Goal: Task Accomplishment & Management: Complete application form

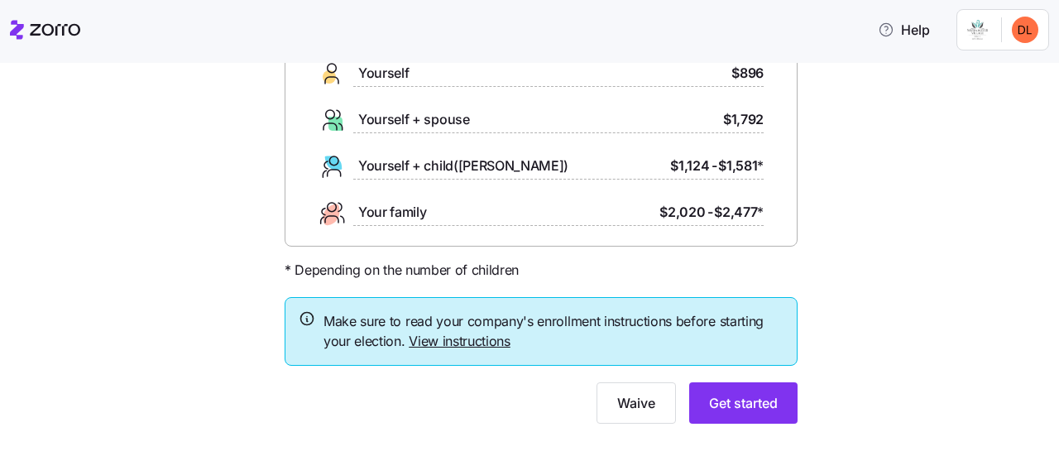
scroll to position [166, 0]
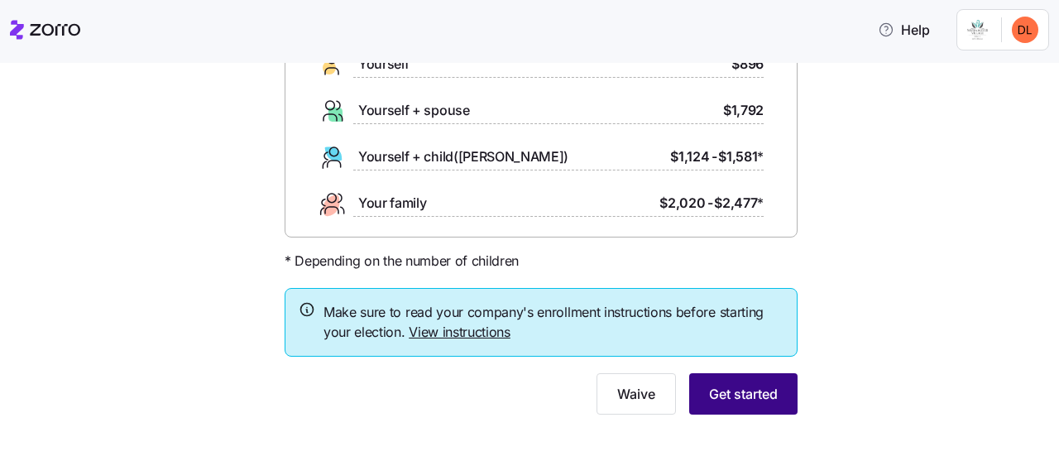
click at [760, 387] on span "Get started" at bounding box center [743, 394] width 69 height 20
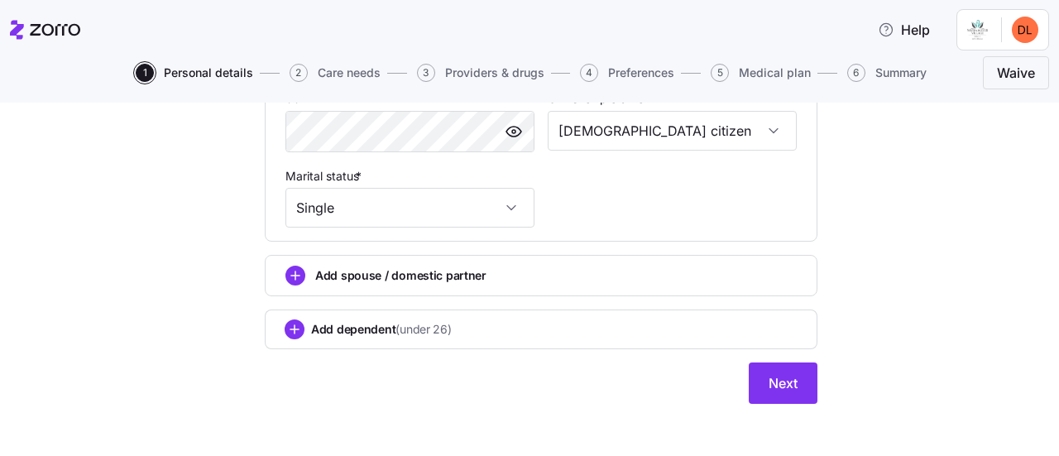
scroll to position [690, 0]
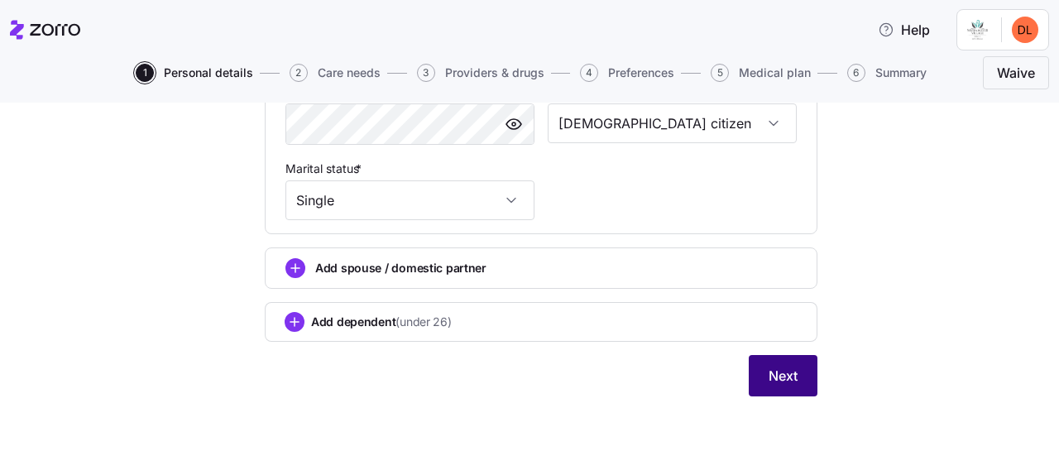
click at [776, 373] on span "Next" at bounding box center [783, 376] width 29 height 20
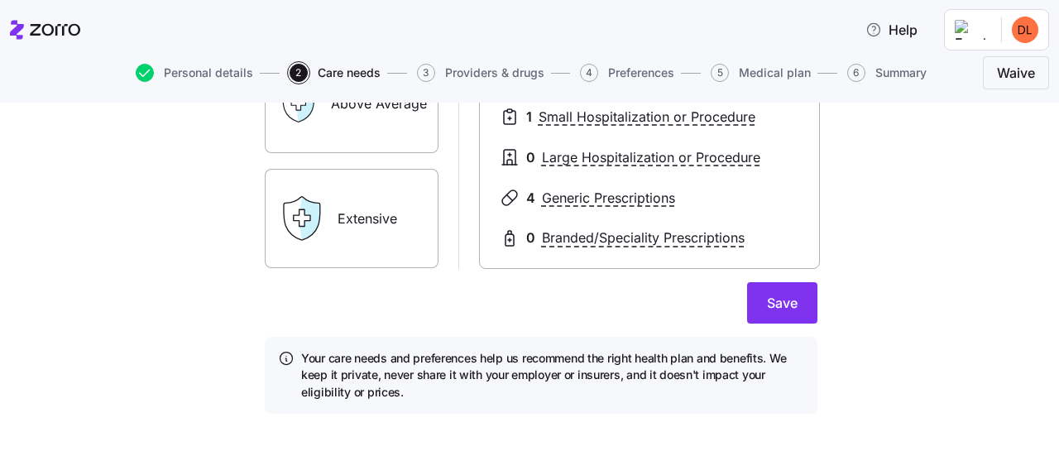
scroll to position [410, 0]
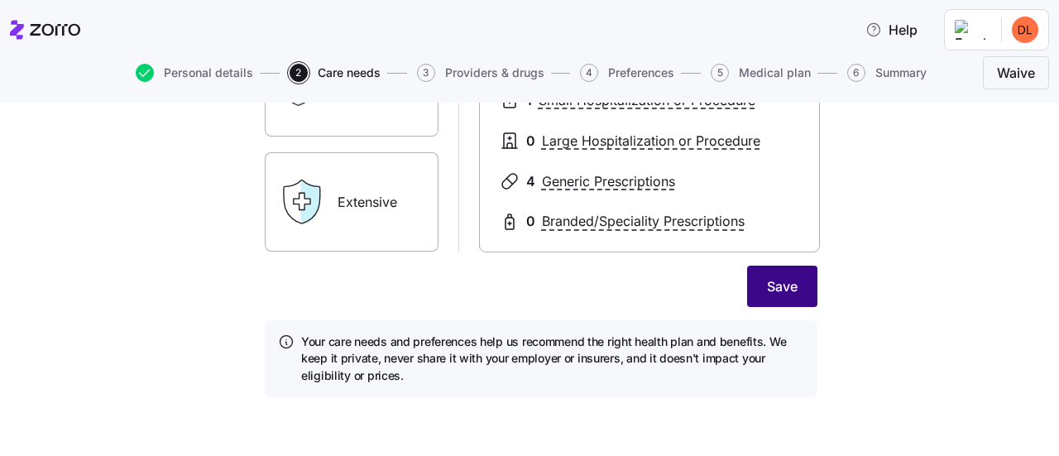
click at [794, 296] on button "Save" at bounding box center [782, 286] width 70 height 41
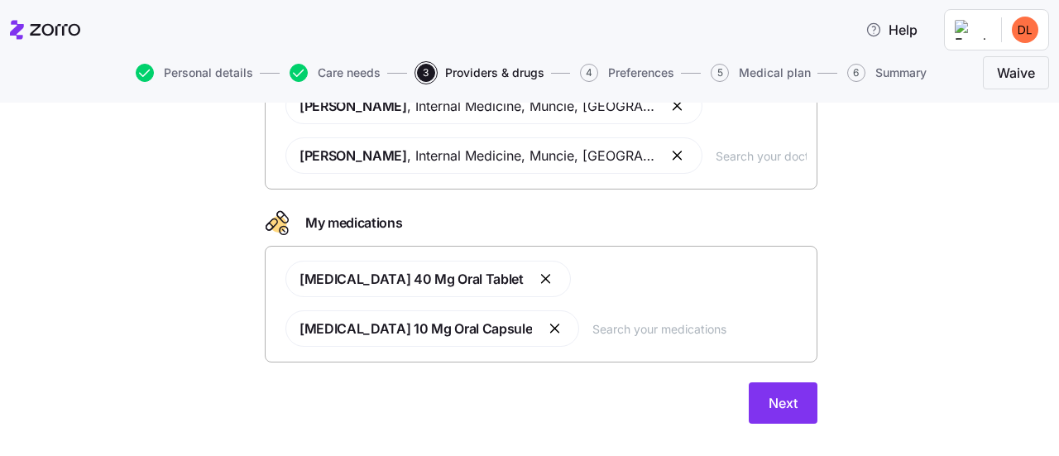
scroll to position [166, 0]
click at [769, 393] on span "Next" at bounding box center [783, 403] width 29 height 20
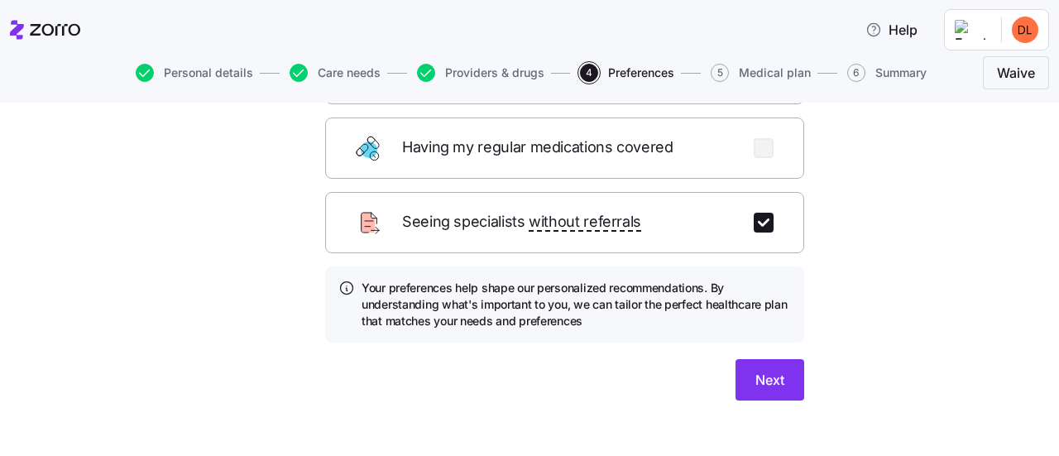
scroll to position [329, 0]
click at [788, 360] on button "Next" at bounding box center [770, 379] width 69 height 41
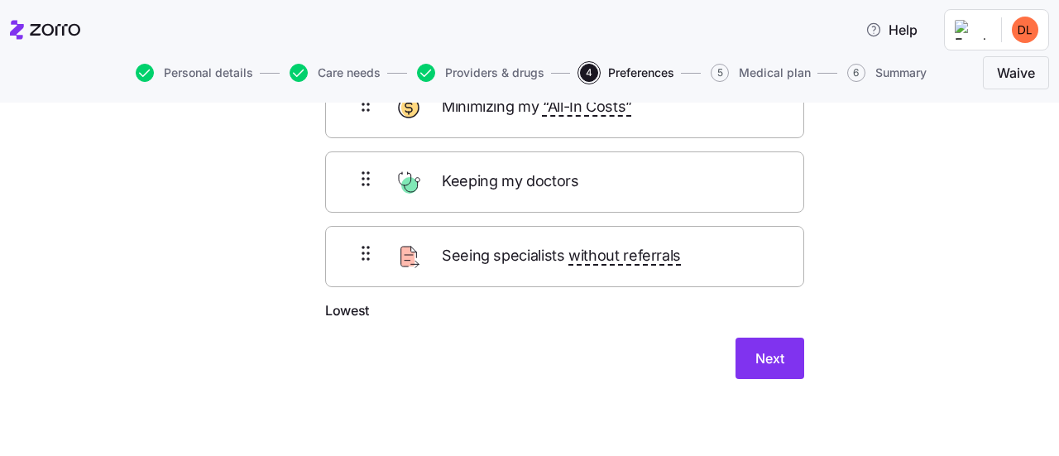
scroll to position [152, 0]
click at [775, 357] on span "Next" at bounding box center [770, 358] width 29 height 20
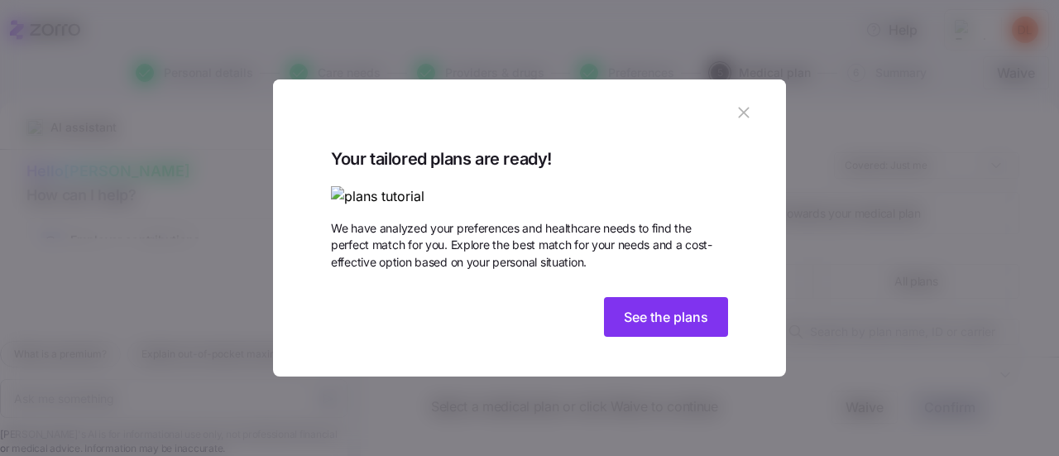
scroll to position [85, 0]
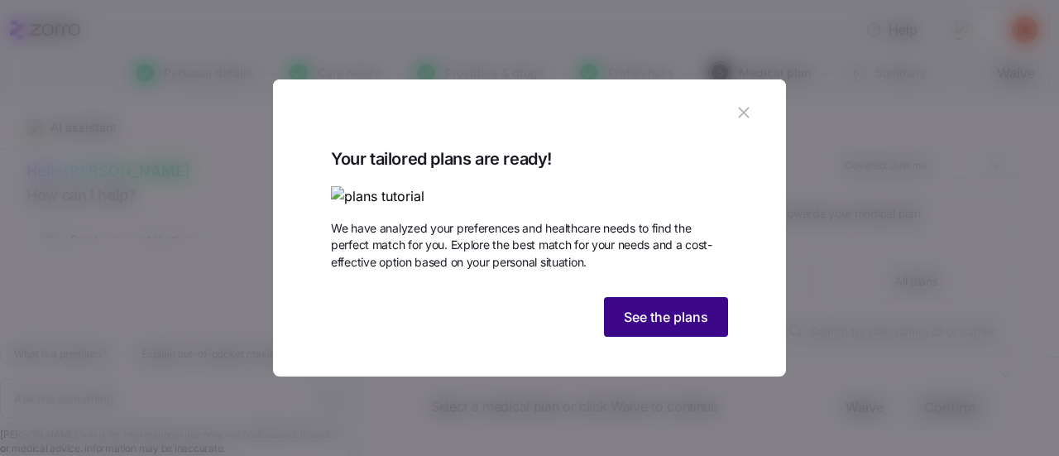
click at [674, 337] on button "See the plans" at bounding box center [666, 317] width 124 height 40
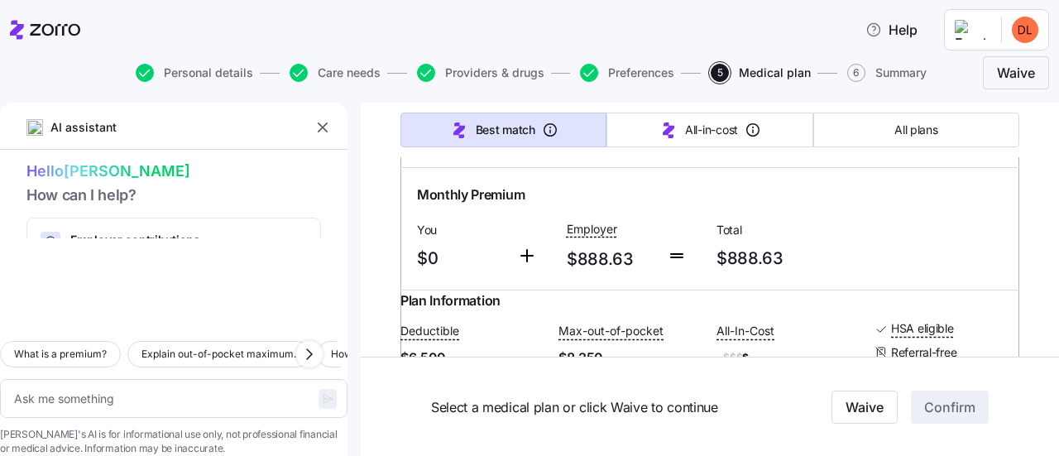
scroll to position [9600, 0]
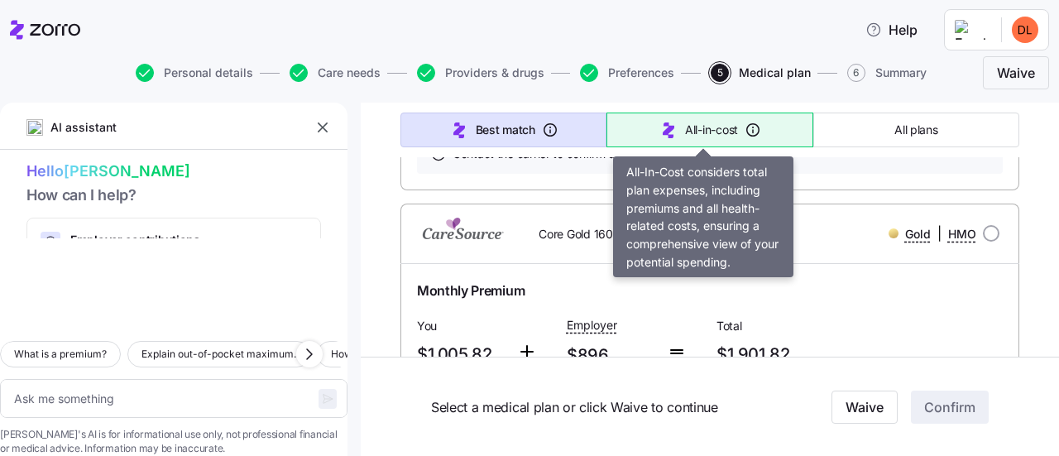
click at [662, 120] on icon "button" at bounding box center [669, 130] width 20 height 20
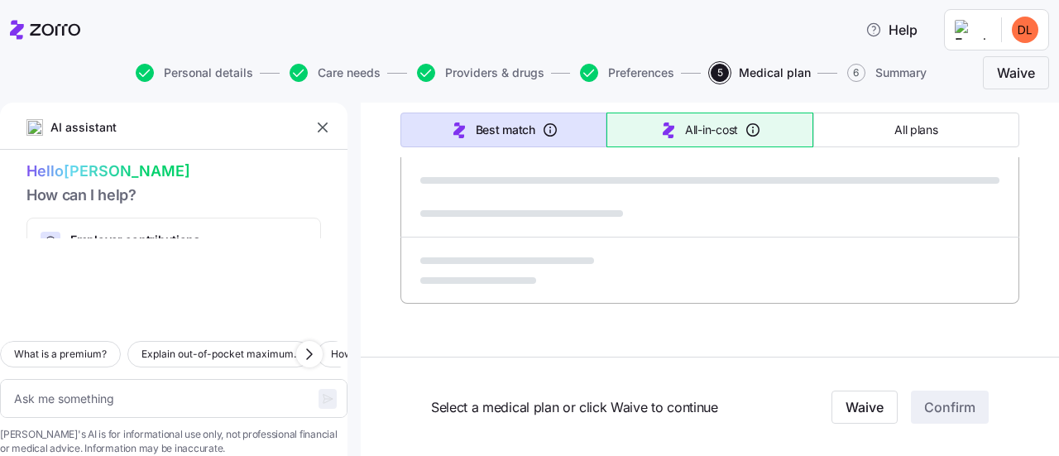
scroll to position [1188, 0]
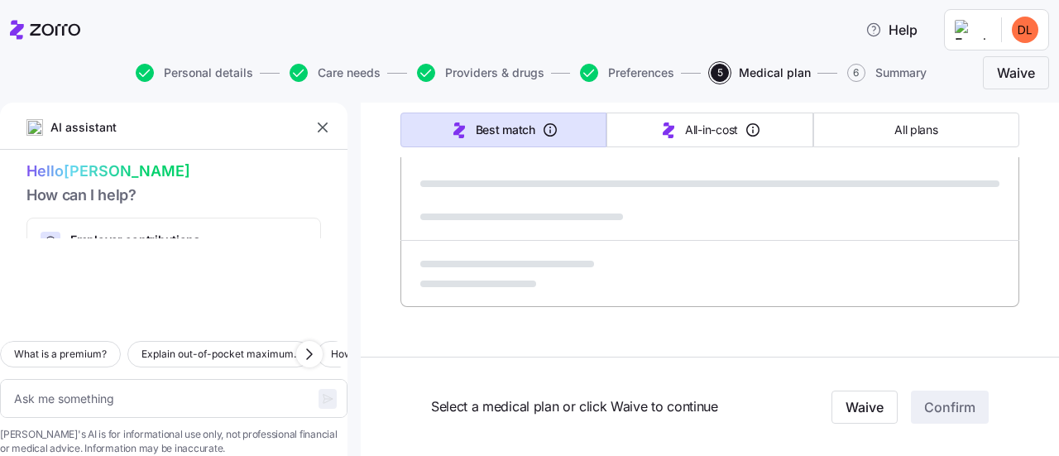
type textarea "x"
type input "Sorted by: All-in-cost"
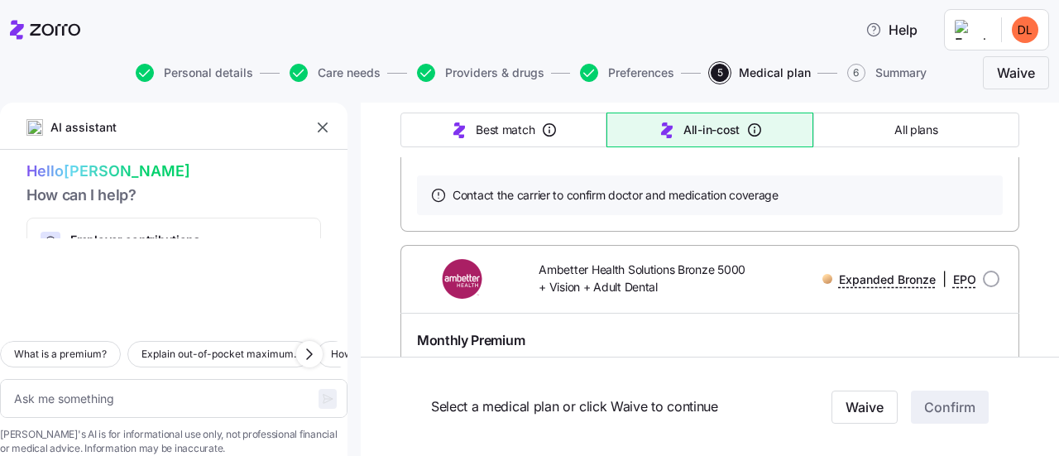
scroll to position [10905, 0]
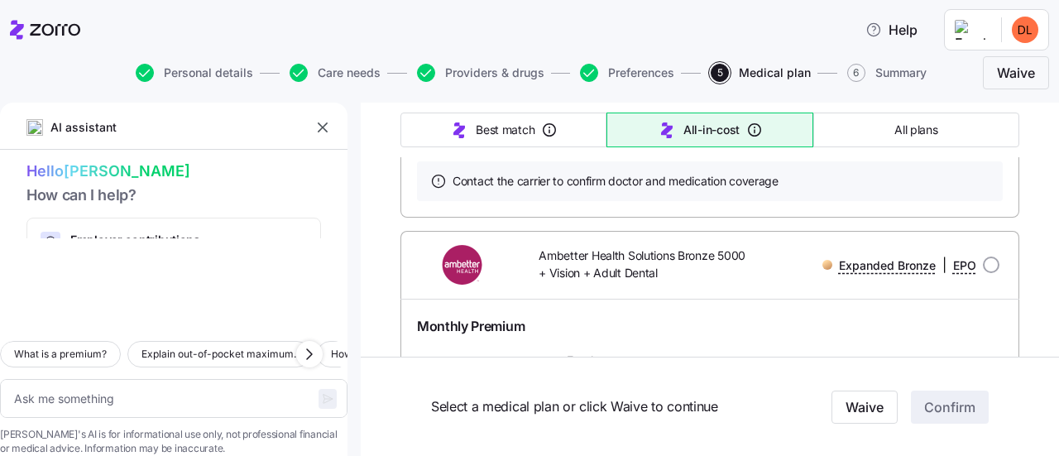
scroll to position [10739, 0]
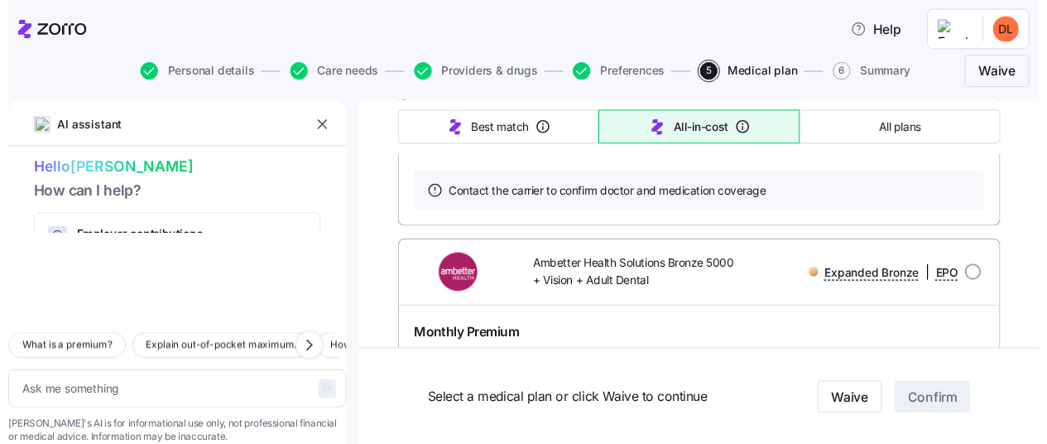
scroll to position [0, 0]
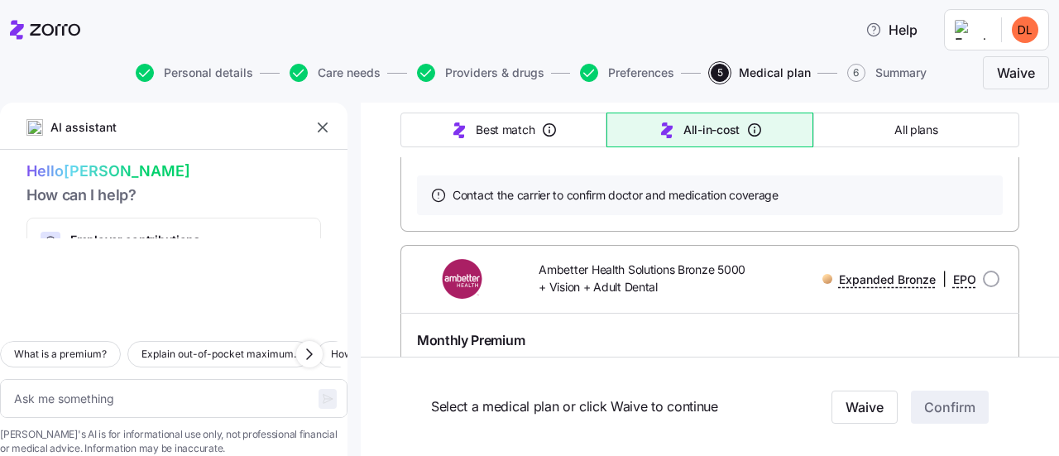
type textarea "x"
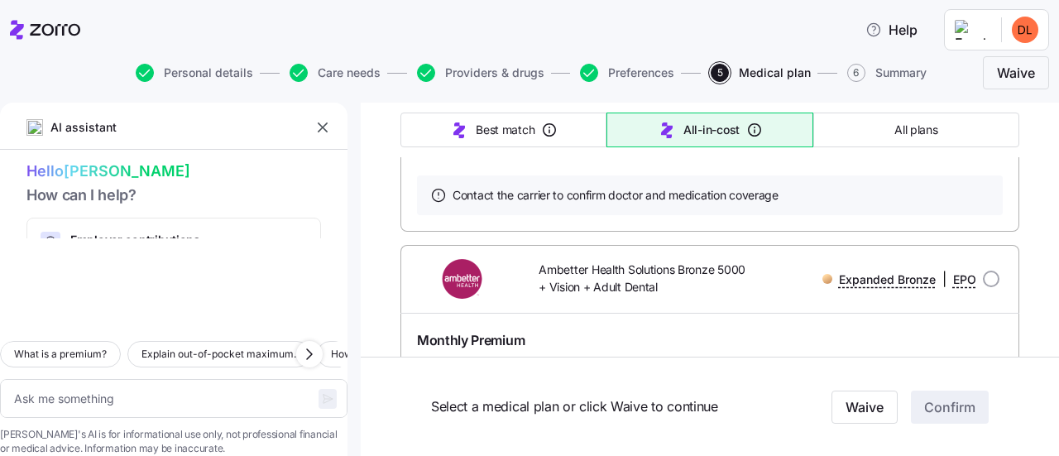
drag, startPoint x: 628, startPoint y: 242, endPoint x: 670, endPoint y: 246, distance: 42.3
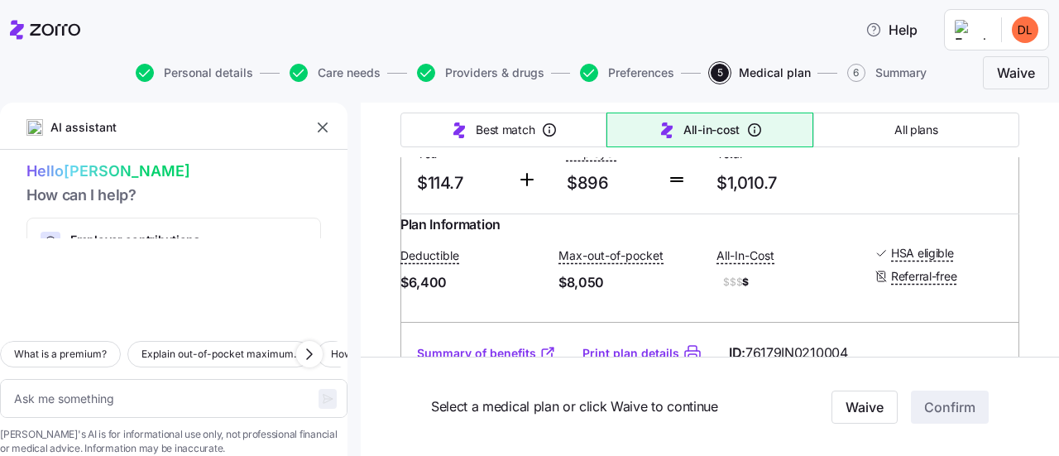
scroll to position [10574, 0]
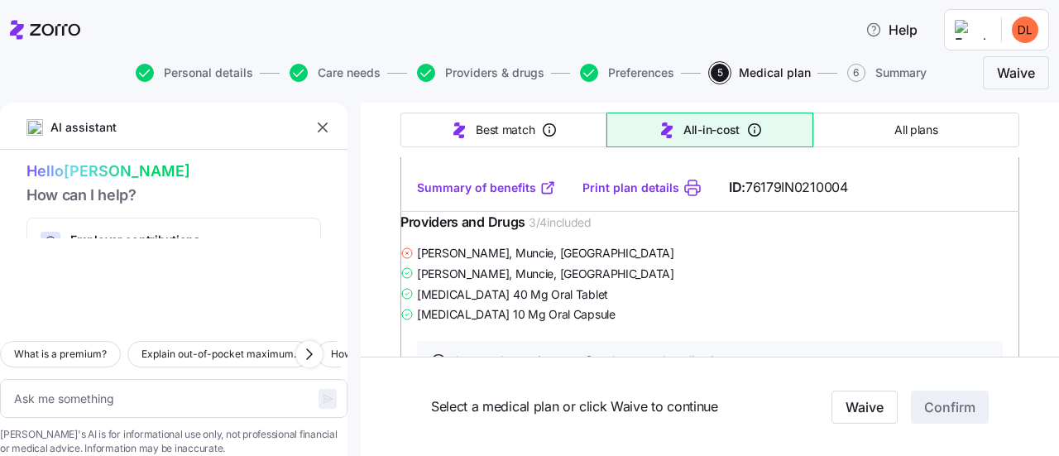
radio input "true"
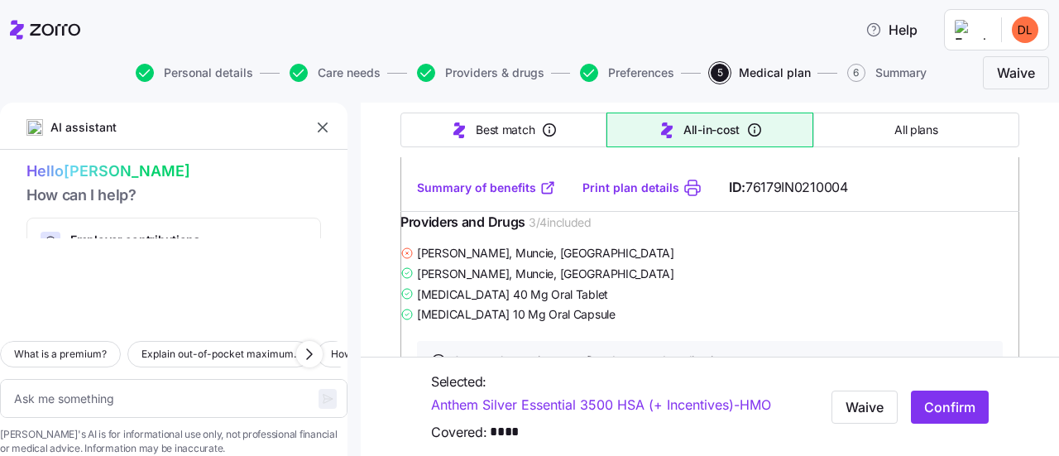
click at [924, 410] on span "Confirm" at bounding box center [949, 406] width 51 height 20
type textarea "x"
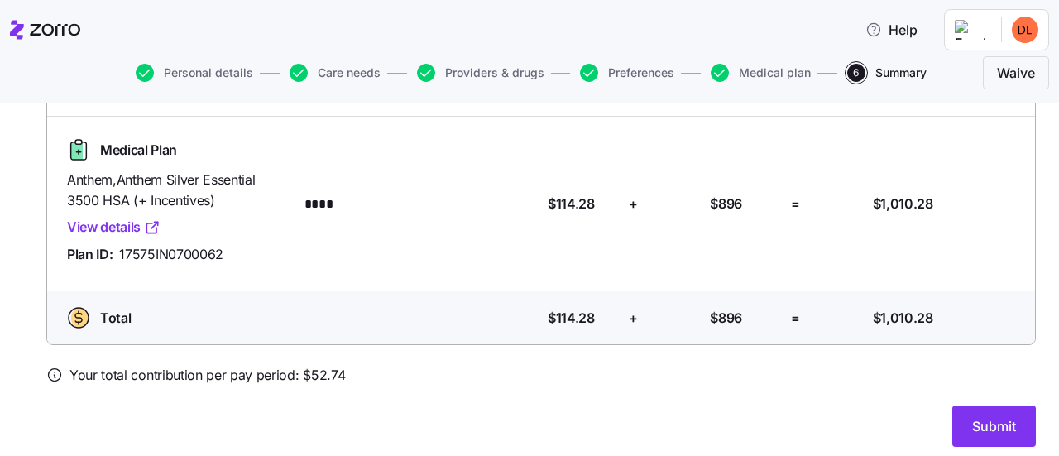
scroll to position [203, 0]
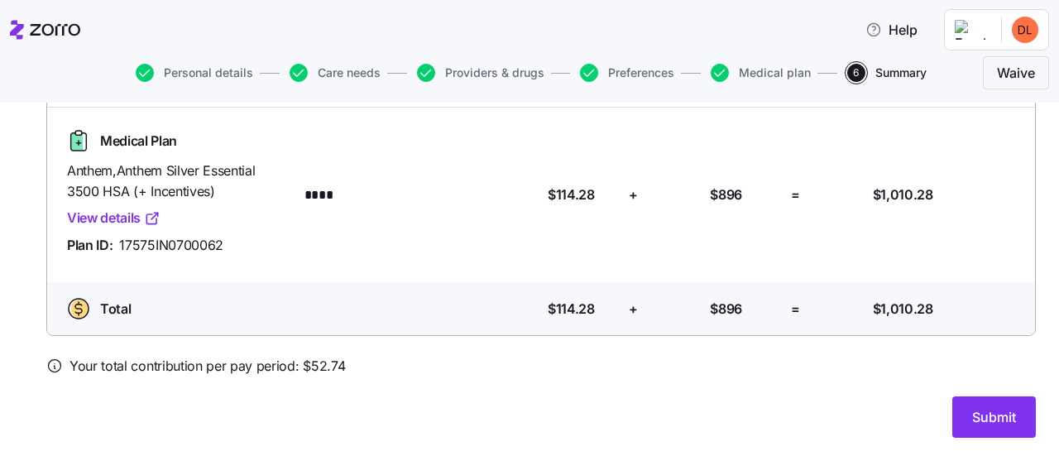
click at [113, 219] on link "View details" at bounding box center [114, 218] width 94 height 21
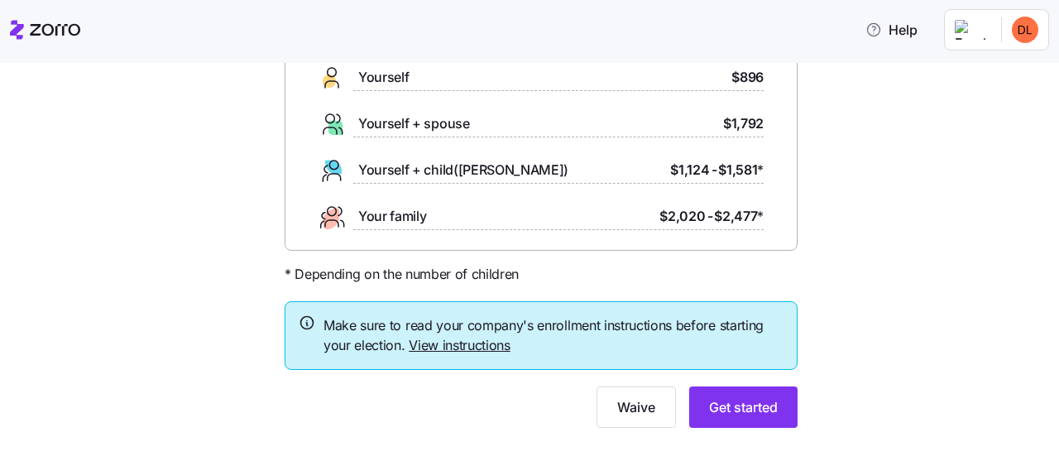
scroll to position [166, 0]
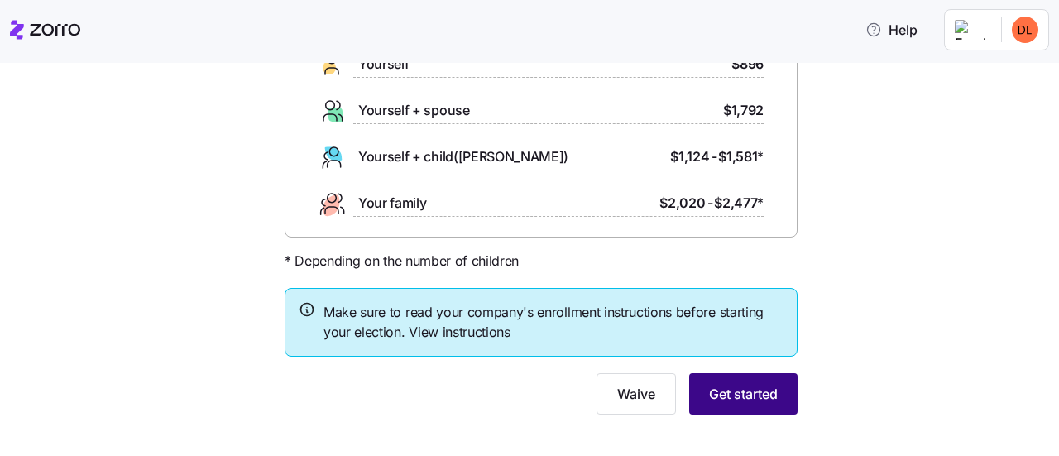
click at [727, 405] on button "Get started" at bounding box center [743, 393] width 108 height 41
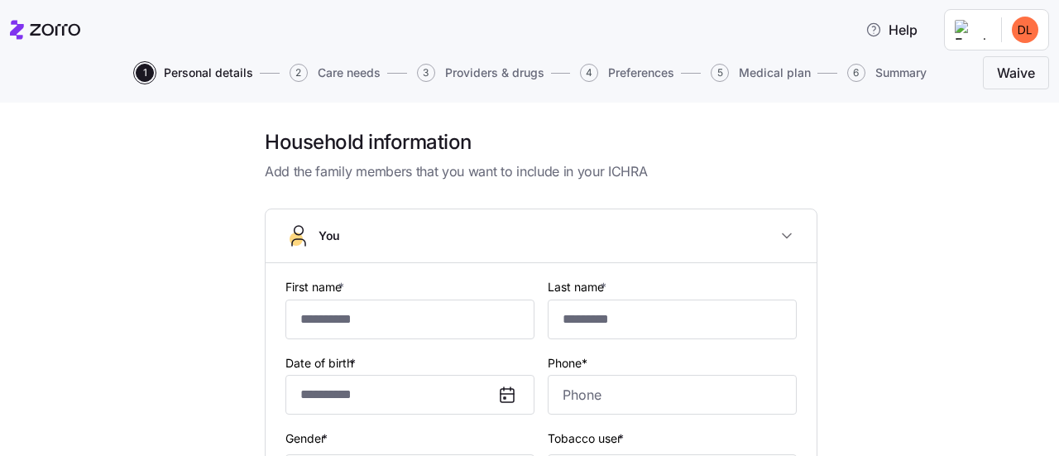
type input "****"
type input "******"
type input "[EMAIL_ADDRESS][DOMAIN_NAME]"
type input "**********"
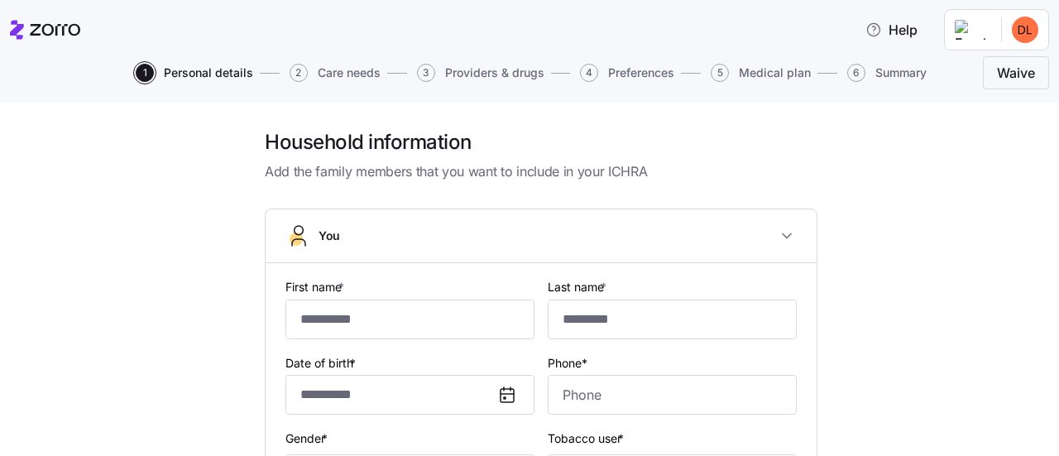
checkbox input "true"
type input "**********"
type input "[PHONE_NUMBER]"
type input "[DEMOGRAPHIC_DATA] citizen"
type input "Single"
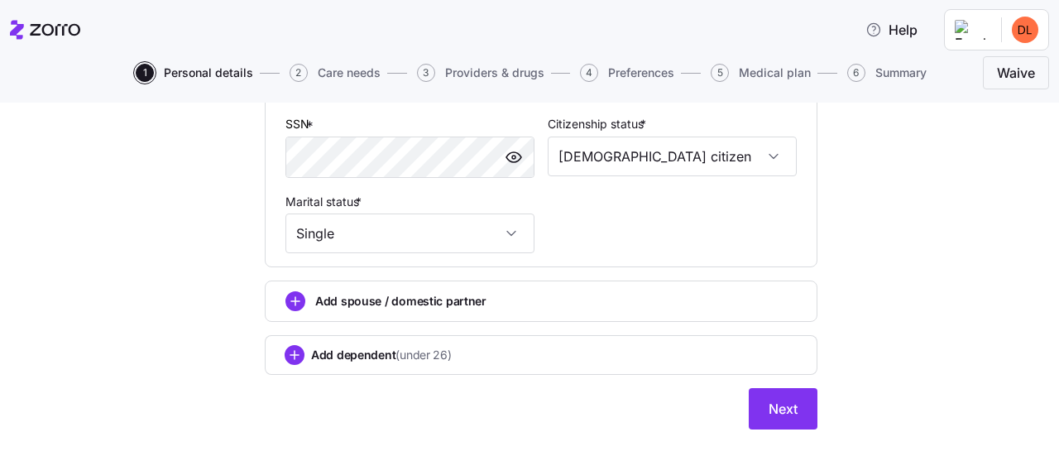
scroll to position [662, 0]
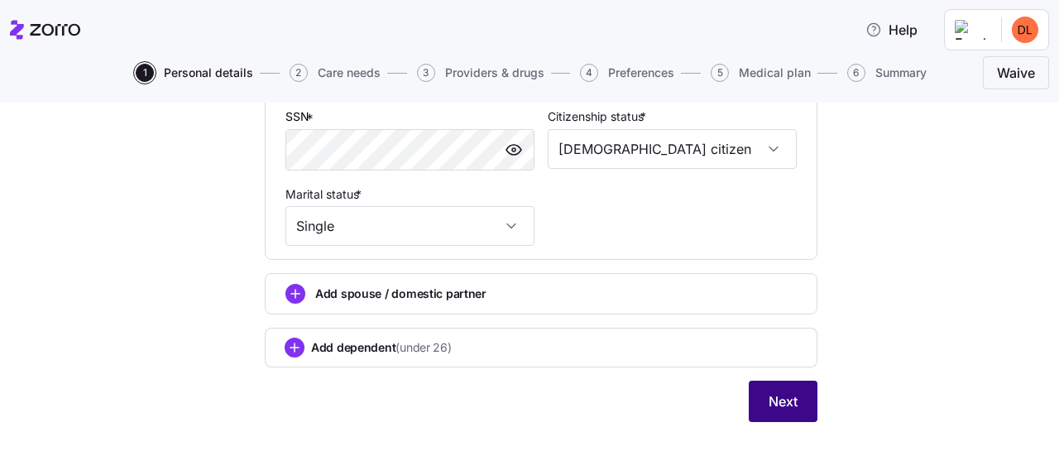
click at [782, 401] on span "Next" at bounding box center [783, 401] width 29 height 20
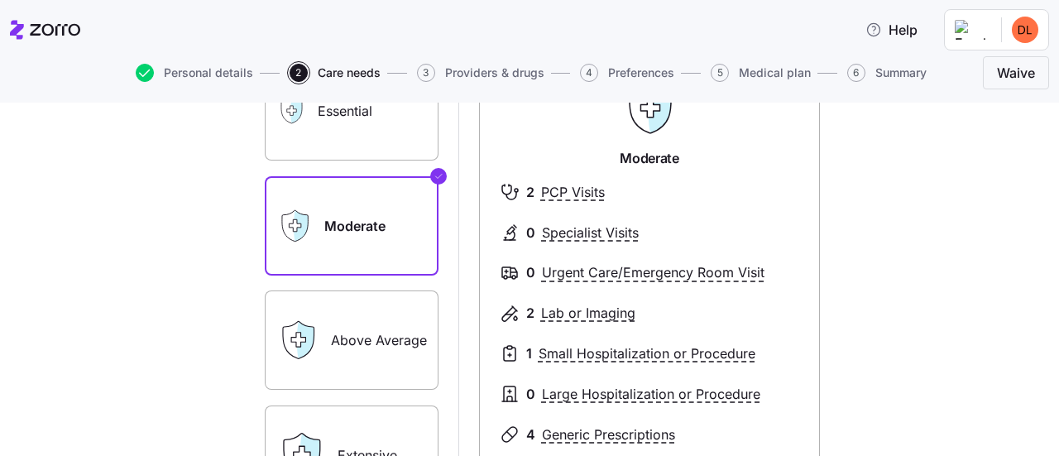
scroll to position [331, 0]
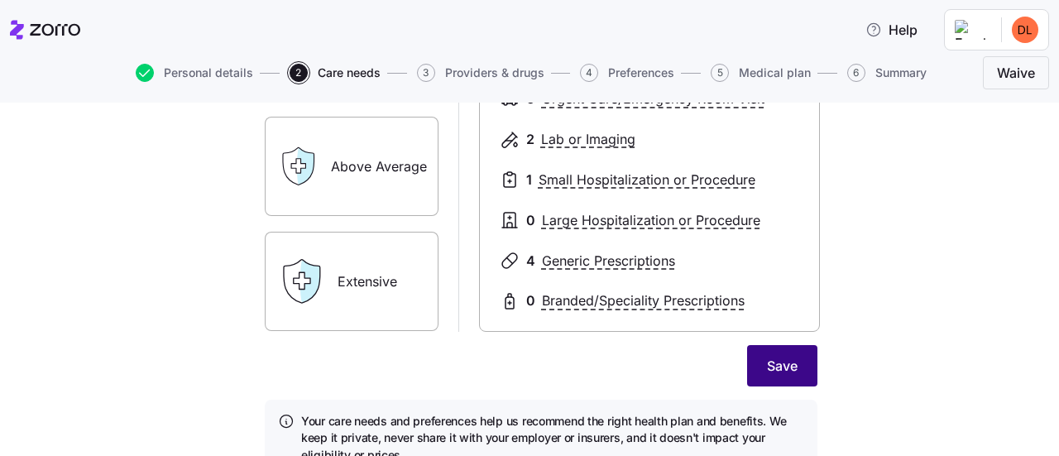
click at [768, 369] on span "Save" at bounding box center [782, 366] width 31 height 20
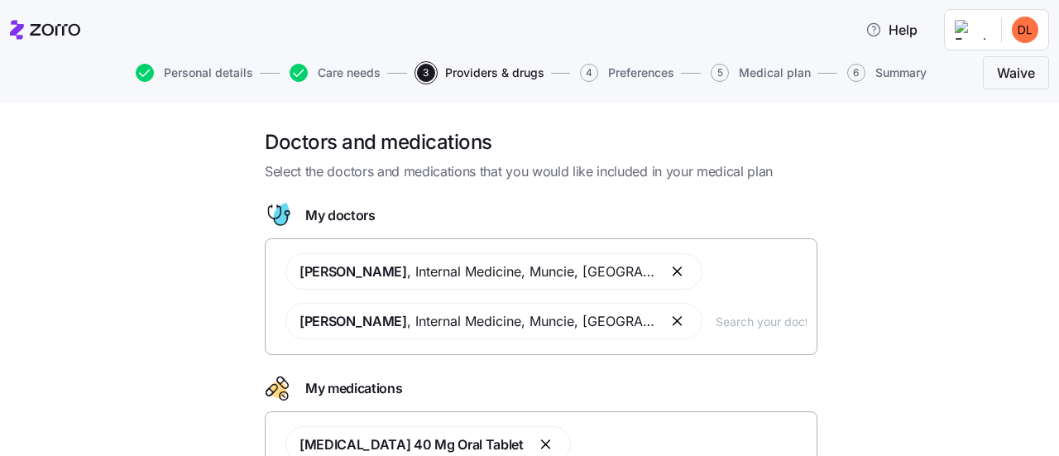
scroll to position [166, 0]
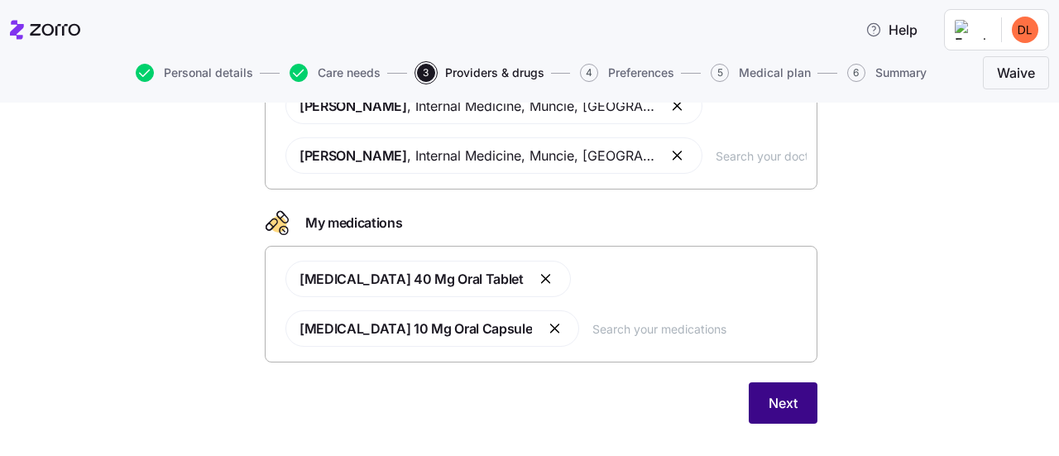
click at [782, 393] on span "Next" at bounding box center [783, 403] width 29 height 20
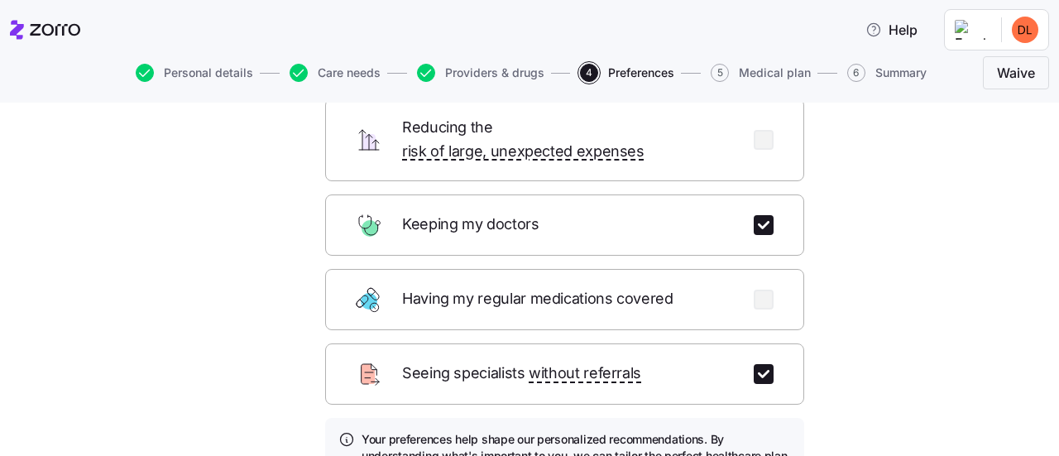
scroll to position [329, 0]
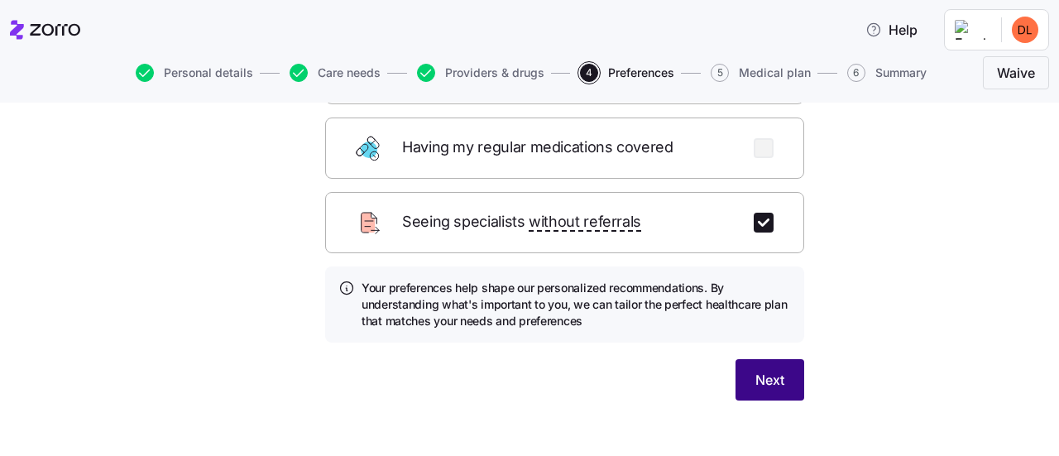
click at [741, 359] on button "Next" at bounding box center [770, 379] width 69 height 41
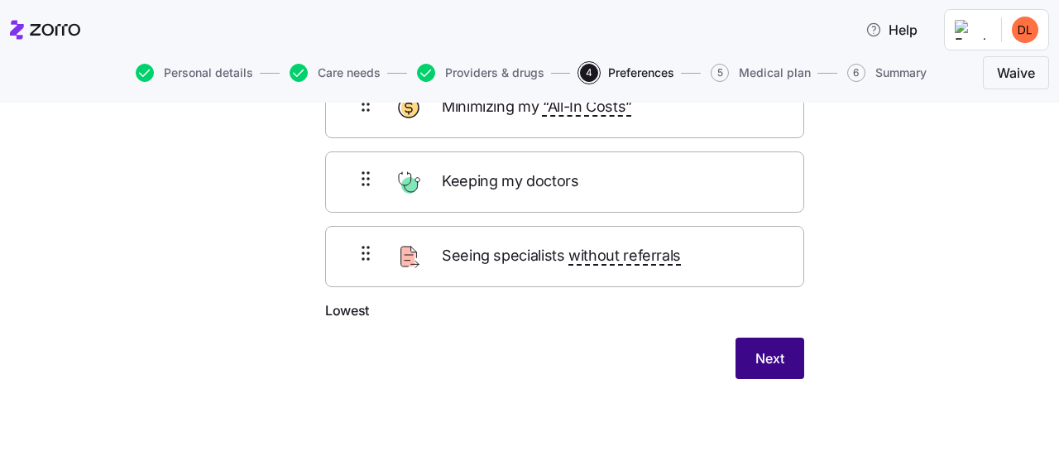
click at [760, 349] on span "Next" at bounding box center [770, 358] width 29 height 20
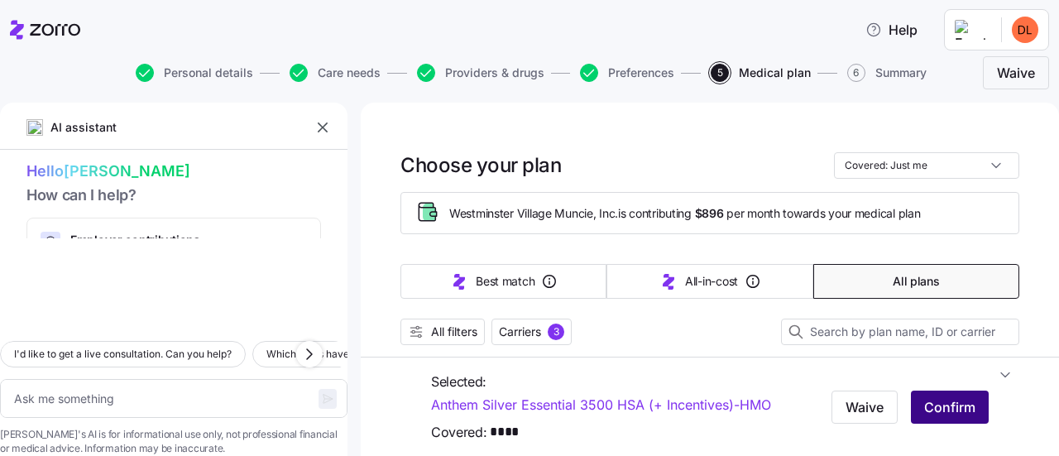
click at [943, 406] on span "Confirm" at bounding box center [949, 406] width 51 height 20
type textarea "x"
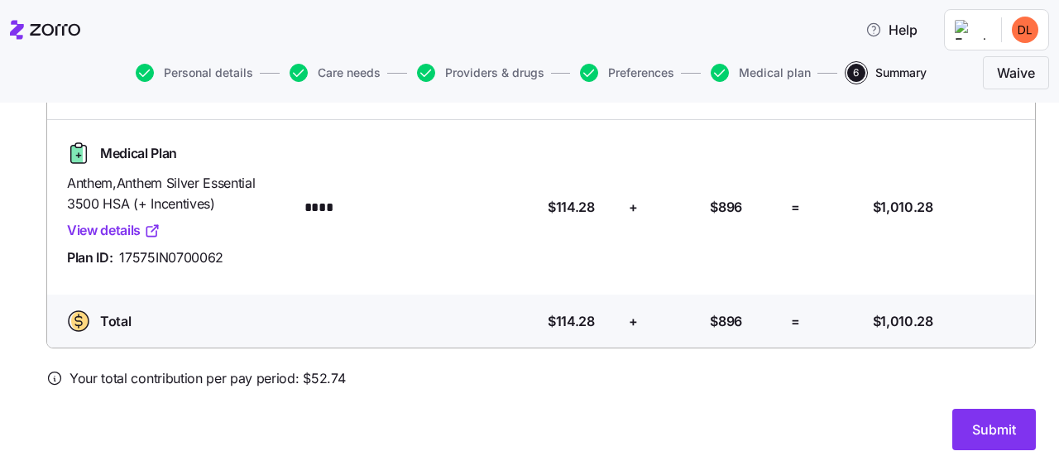
scroll to position [203, 0]
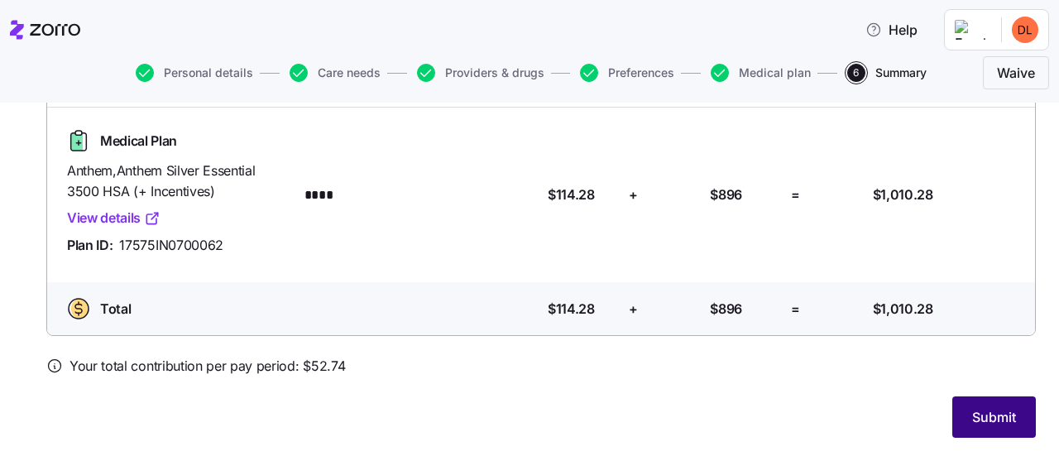
click at [974, 410] on span "Submit" at bounding box center [994, 417] width 44 height 20
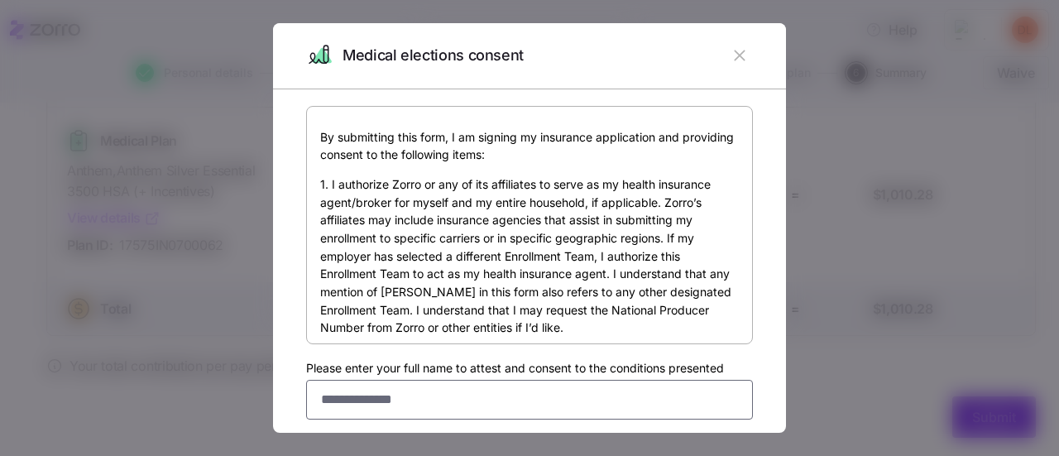
click at [364, 394] on input "Please enter your full name to attest and consent to the conditions presented" at bounding box center [529, 400] width 447 height 40
type input "**********"
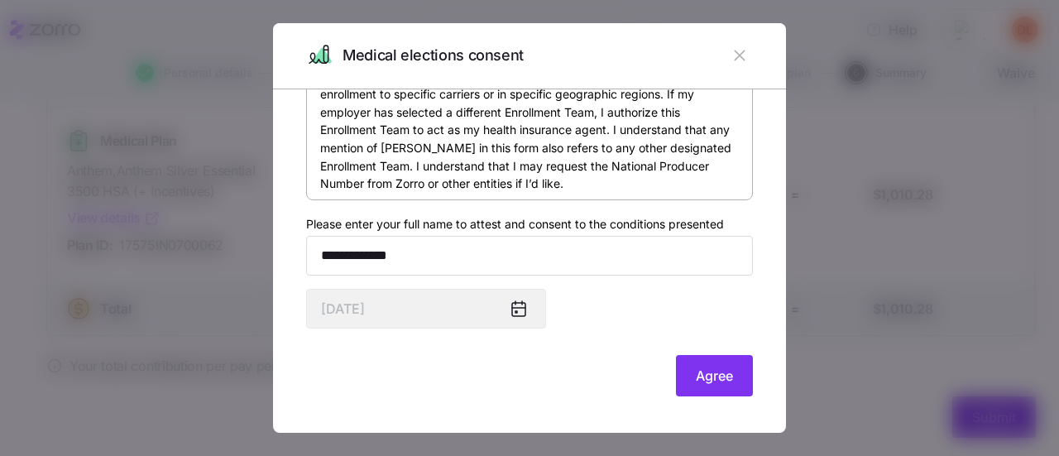
scroll to position [144, 0]
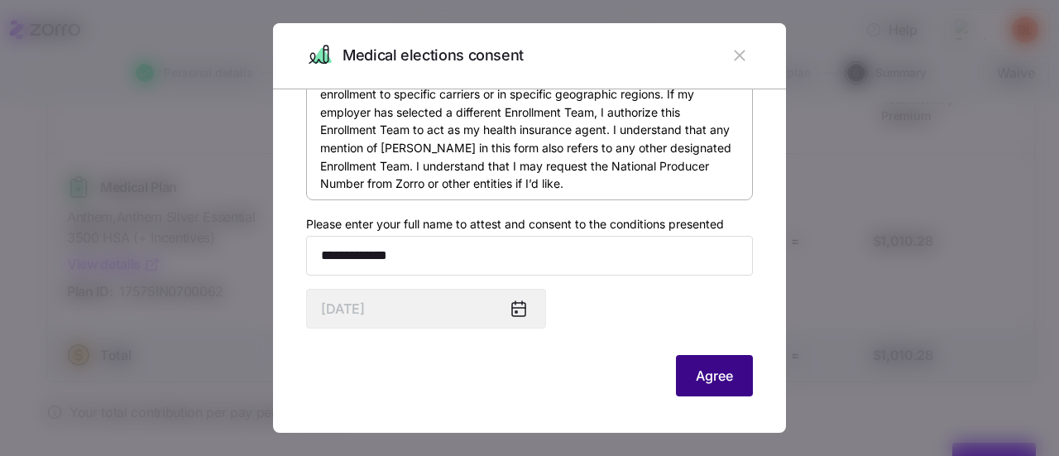
click at [697, 383] on span "Agree" at bounding box center [714, 376] width 37 height 20
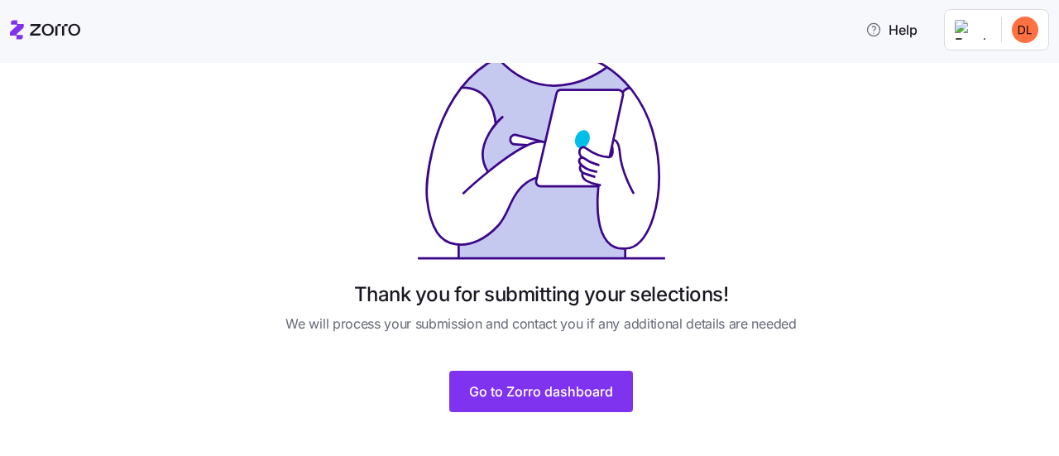
scroll to position [159, 0]
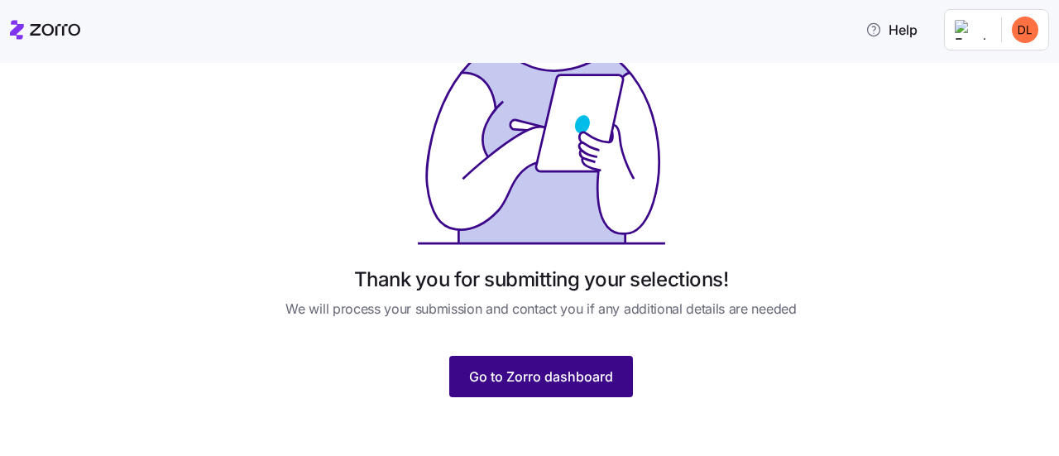
click at [518, 372] on span "Go to Zorro dashboard" at bounding box center [541, 377] width 144 height 20
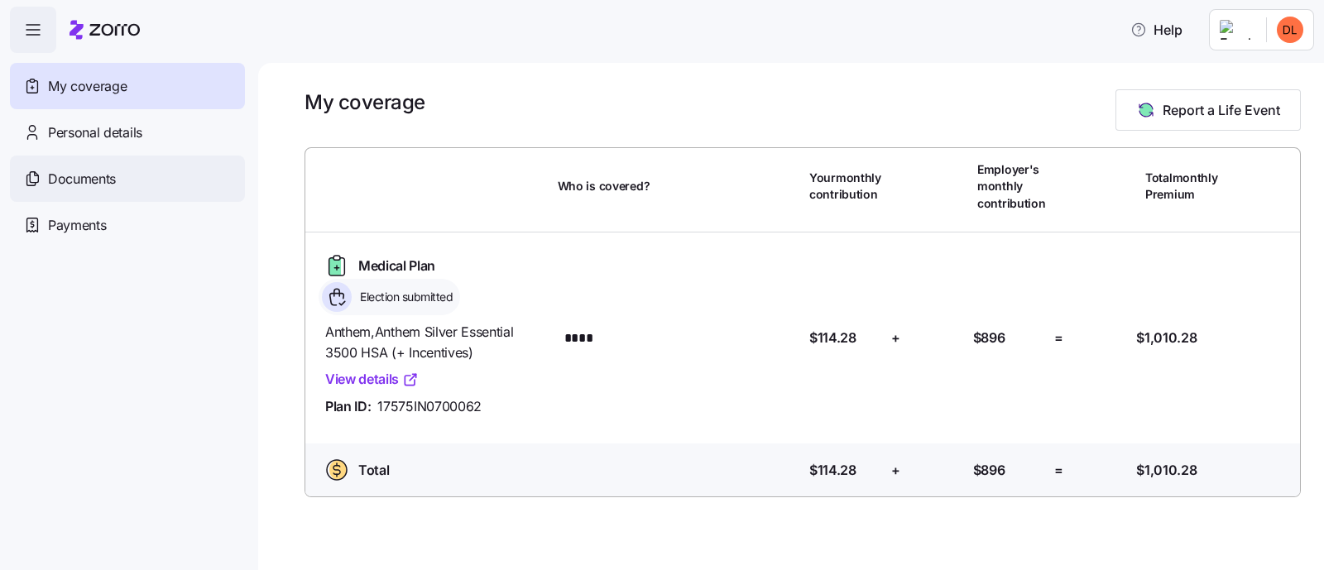
click at [98, 192] on div "Documents" at bounding box center [127, 179] width 235 height 46
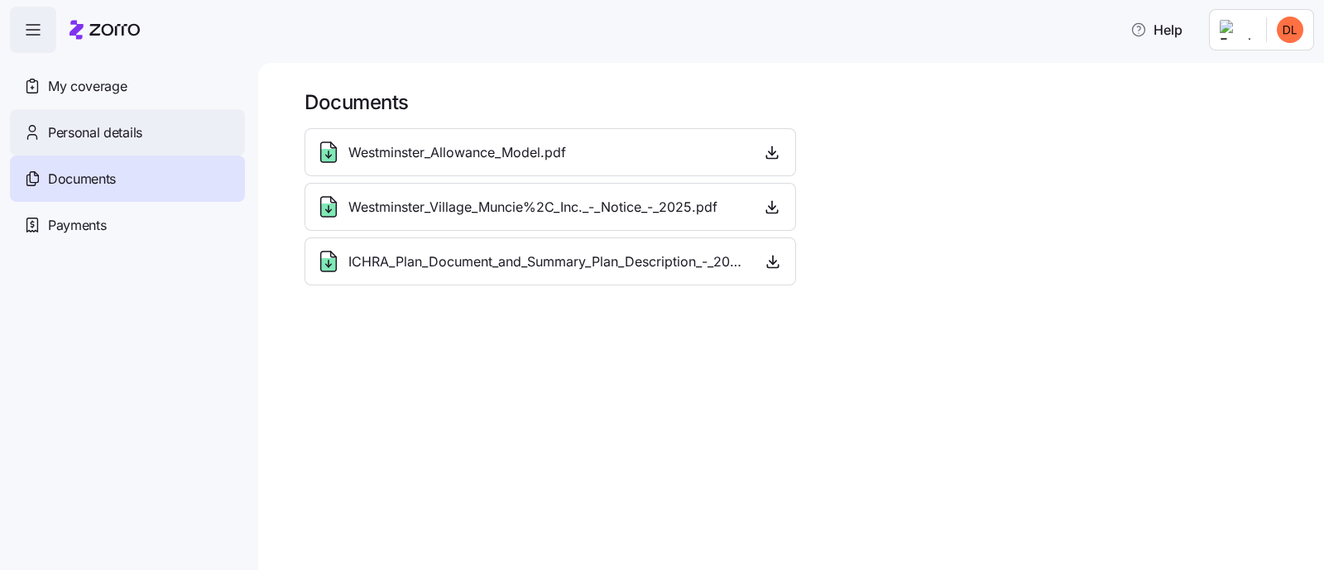
click at [101, 128] on span "Personal details" at bounding box center [95, 132] width 94 height 21
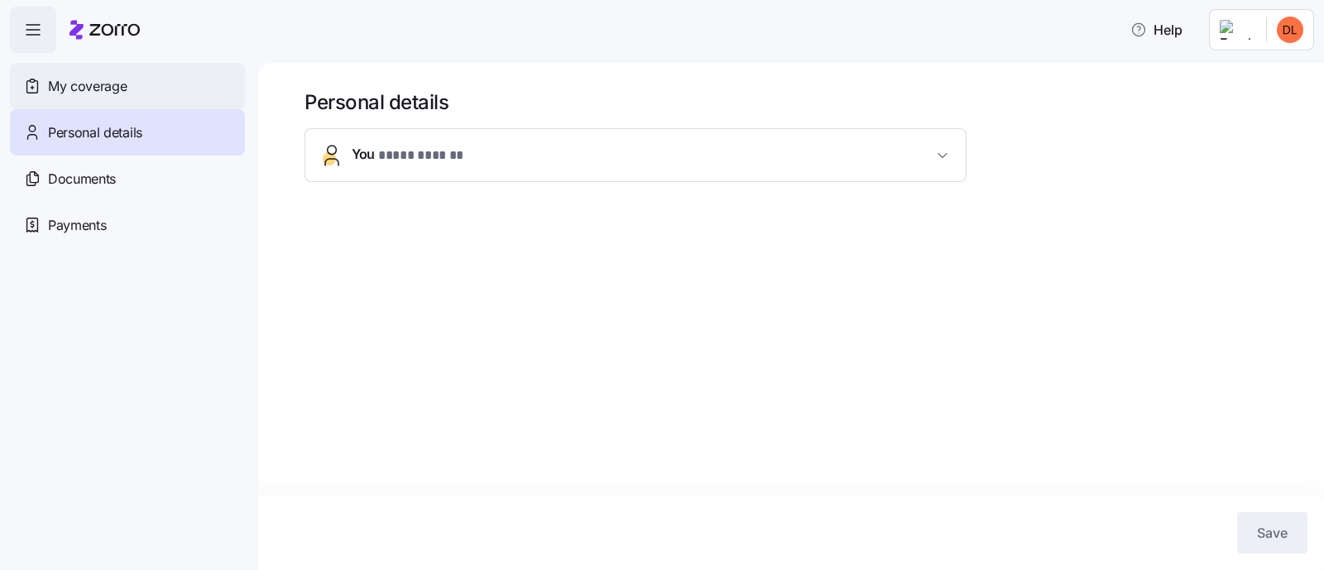
click at [121, 82] on span "My coverage" at bounding box center [87, 86] width 79 height 21
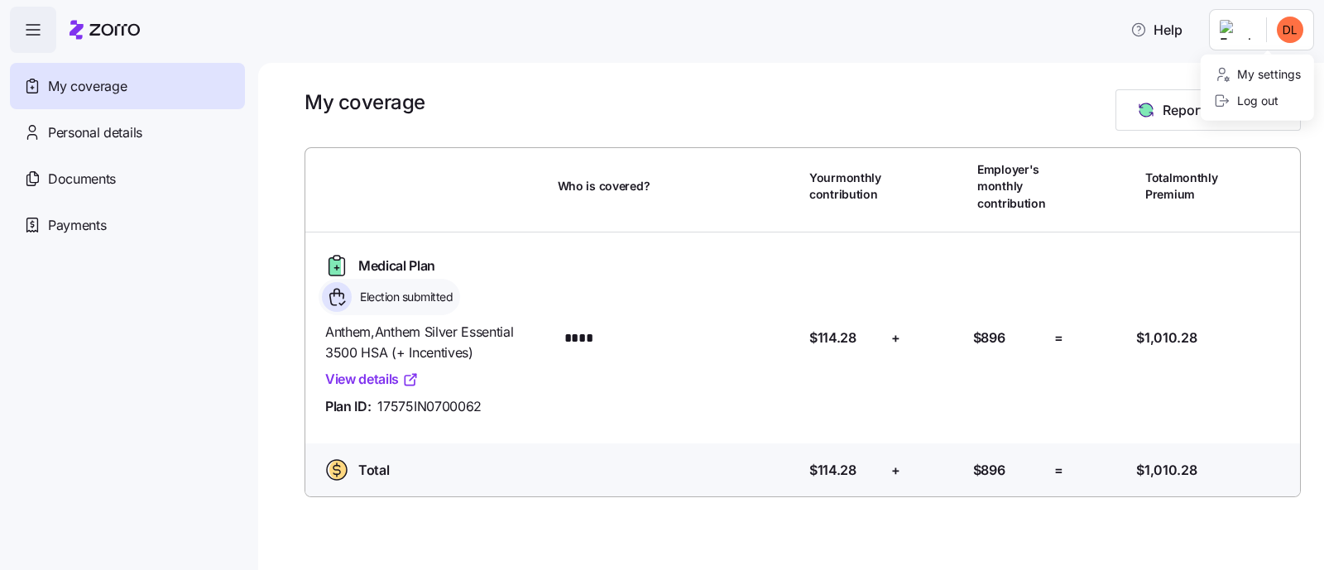
click at [1058, 26] on html "Help My coverage Personal details Documents Partners hub Payments My coverage R…" at bounding box center [662, 280] width 1324 height 560
click at [1058, 98] on div "Log out" at bounding box center [1246, 101] width 65 height 18
